Goal: Check status: Check status

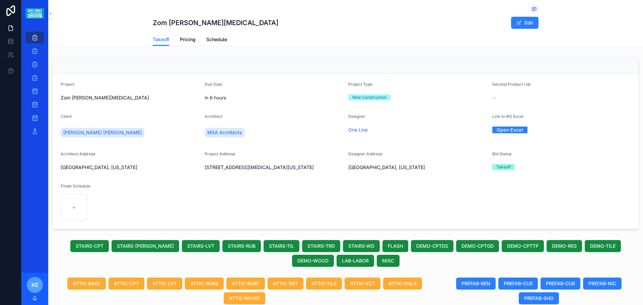
click at [192, 40] on span "Pricing" at bounding box center [188, 39] width 16 height 7
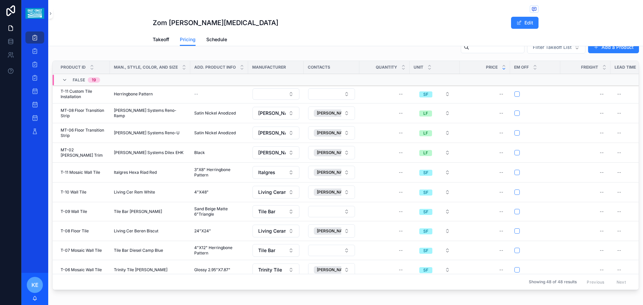
scroll to position [93, 0]
click at [517, 93] on button "scrollable content" at bounding box center [516, 94] width 5 height 5
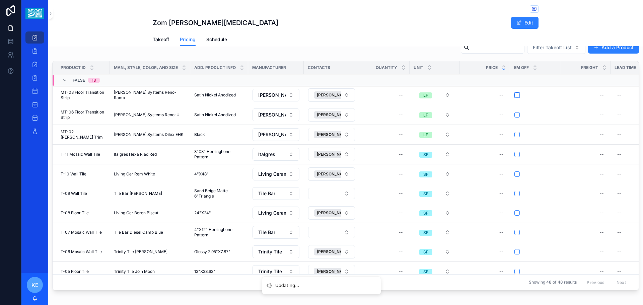
click at [517, 93] on button "scrollable content" at bounding box center [516, 94] width 5 height 5
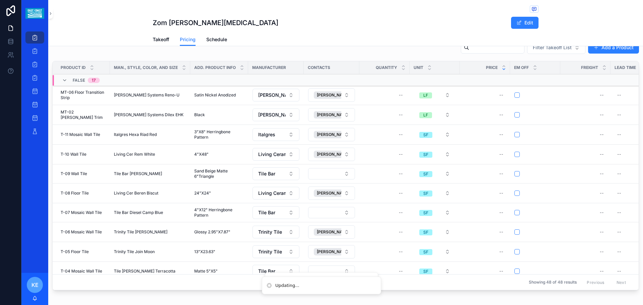
click at [517, 93] on button "scrollable content" at bounding box center [516, 94] width 5 height 5
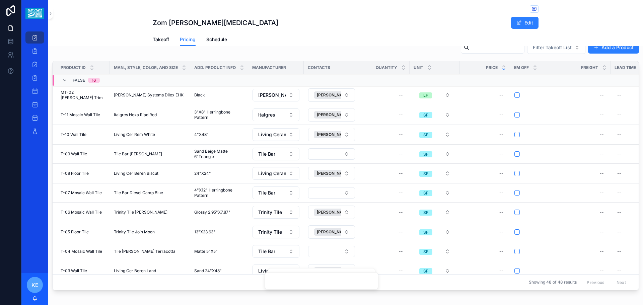
click at [517, 93] on button "scrollable content" at bounding box center [516, 94] width 5 height 5
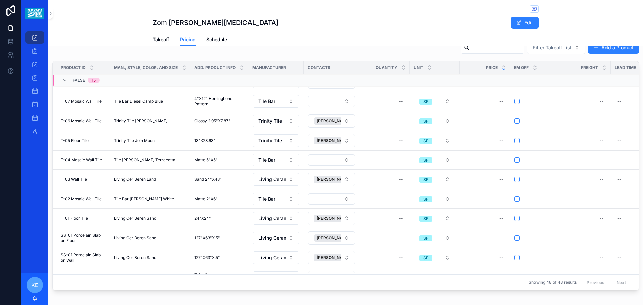
scroll to position [167, 0]
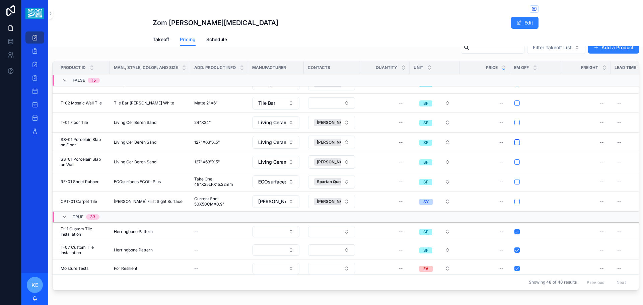
click at [517, 141] on button "scrollable content" at bounding box center [516, 142] width 5 height 5
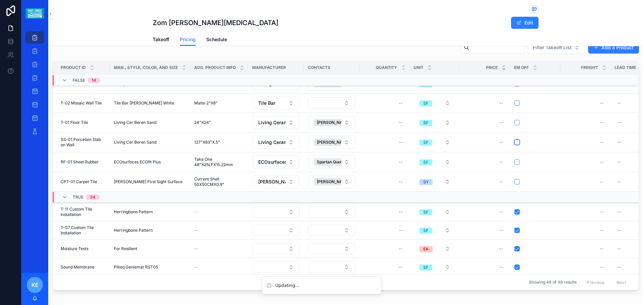
click at [517, 141] on button "scrollable content" at bounding box center [516, 142] width 5 height 5
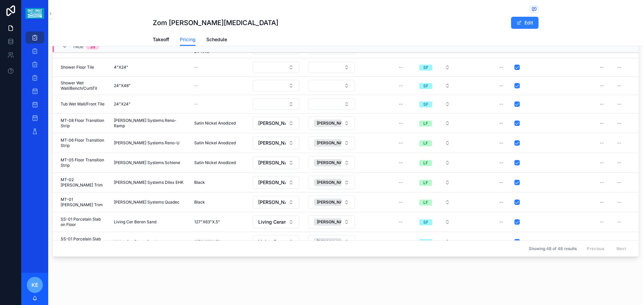
scroll to position [777, 0]
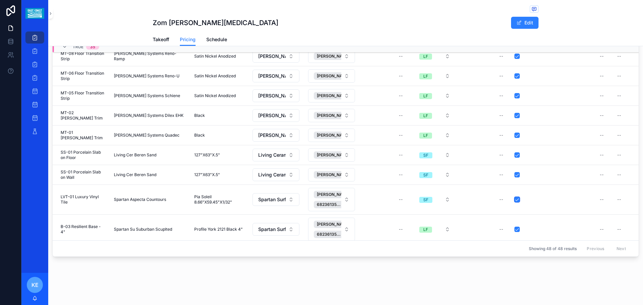
click at [517, 197] on button "scrollable content" at bounding box center [516, 199] width 5 height 5
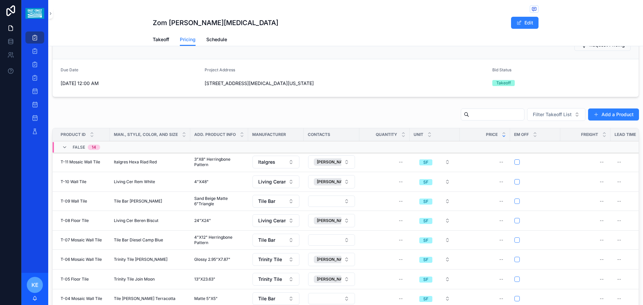
scroll to position [0, 0]
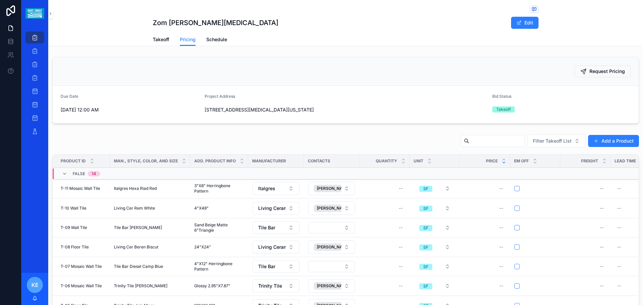
click at [162, 41] on span "Takeoff" at bounding box center [161, 39] width 16 height 7
